Goal: Download file/media

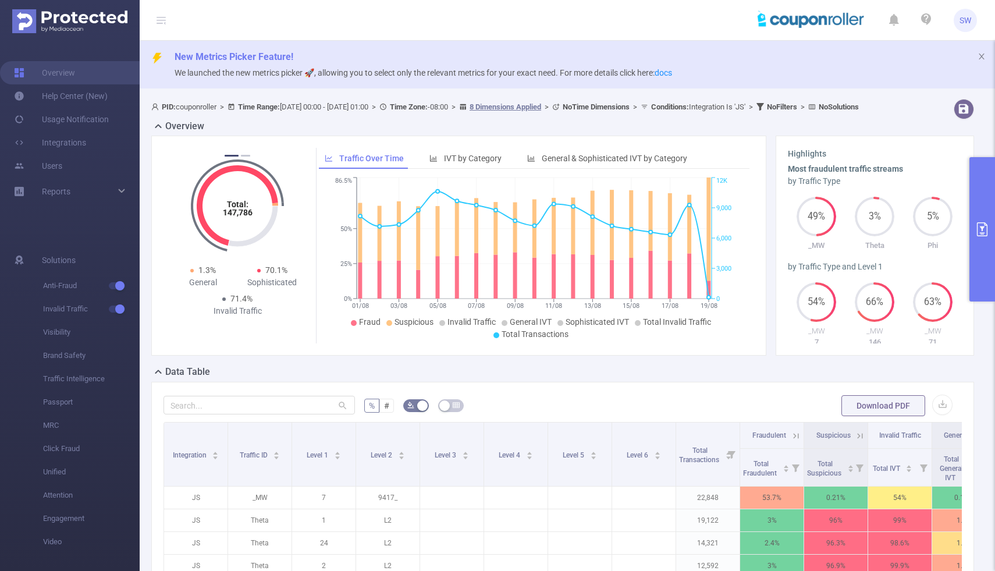
scroll to position [281, 0]
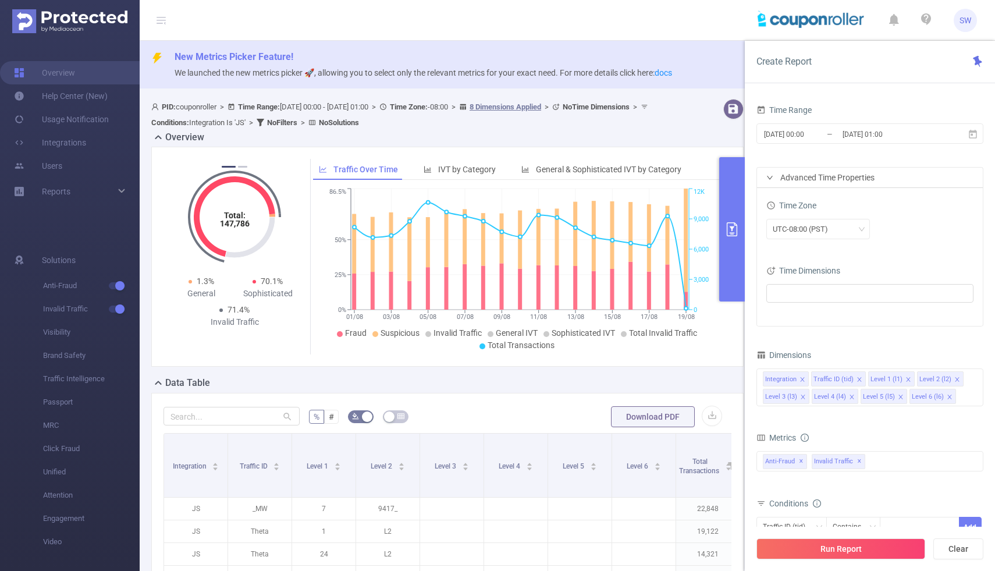
click at [570, 12] on header "SW" at bounding box center [497, 20] width 995 height 41
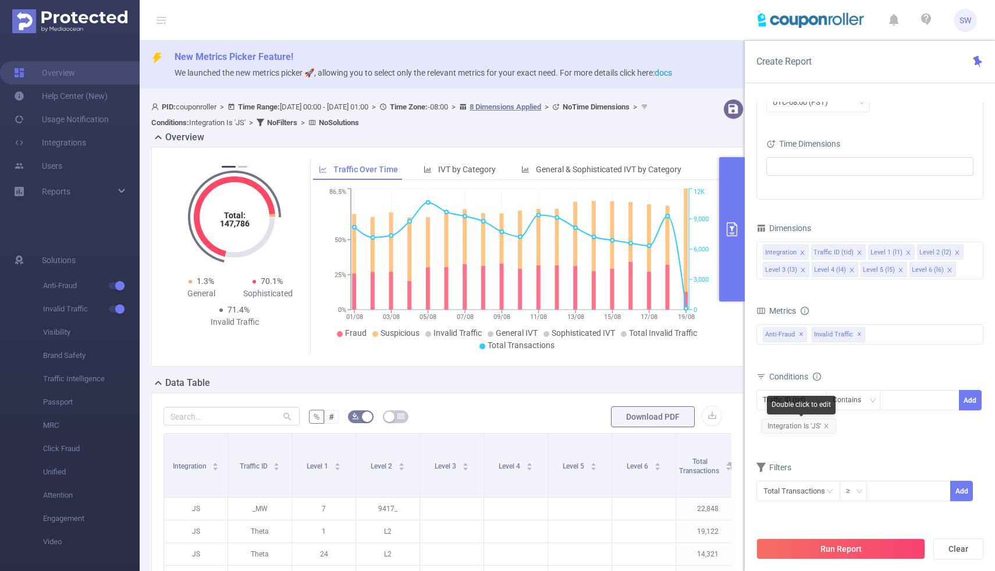
click at [829, 427] on span "Integration Is 'JS'" at bounding box center [798, 425] width 75 height 15
click at [826, 424] on icon "icon: close" at bounding box center [827, 426] width 6 height 6
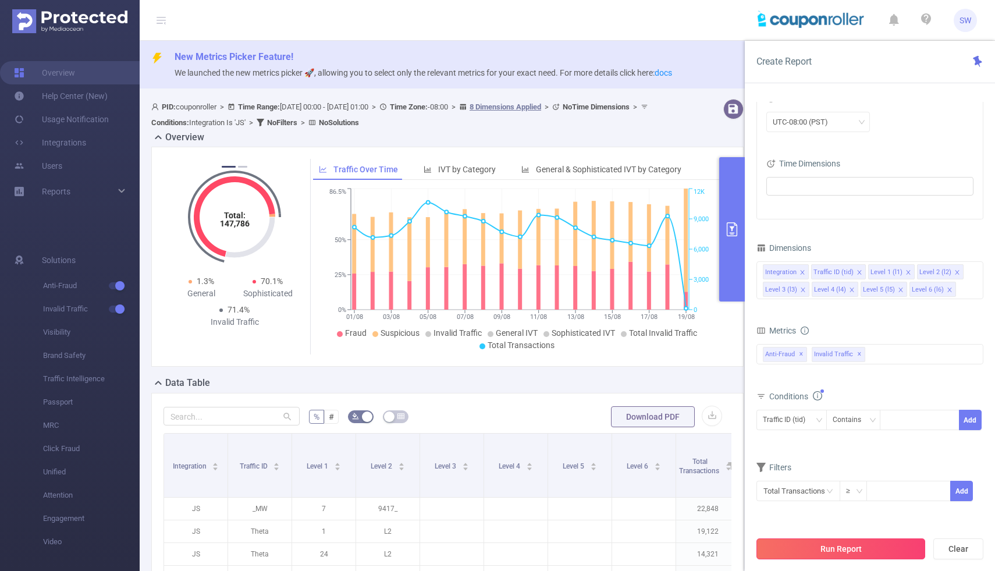
click at [822, 547] on button "Run Report" at bounding box center [841, 548] width 169 height 21
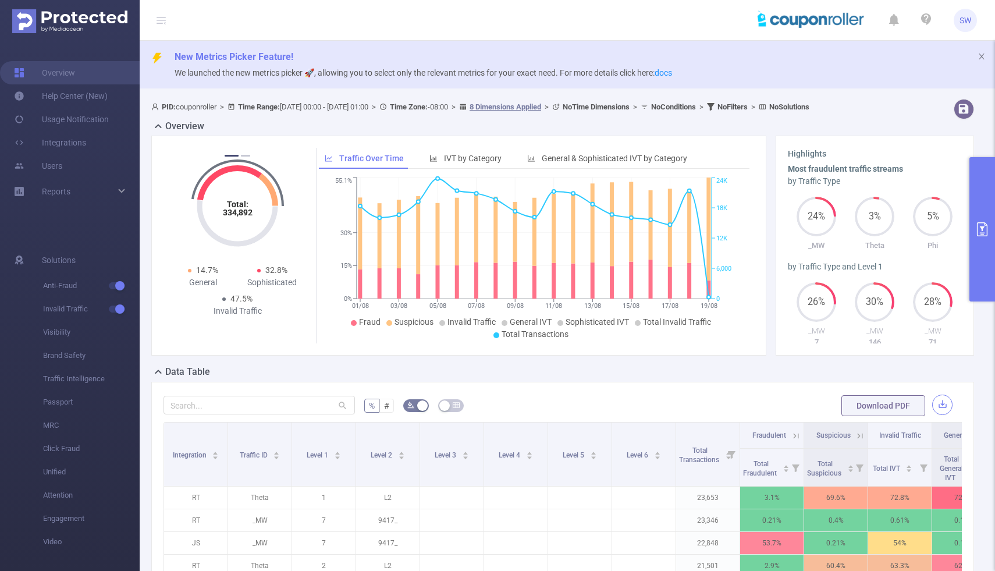
click at [939, 402] on button "button" at bounding box center [942, 405] width 20 height 20
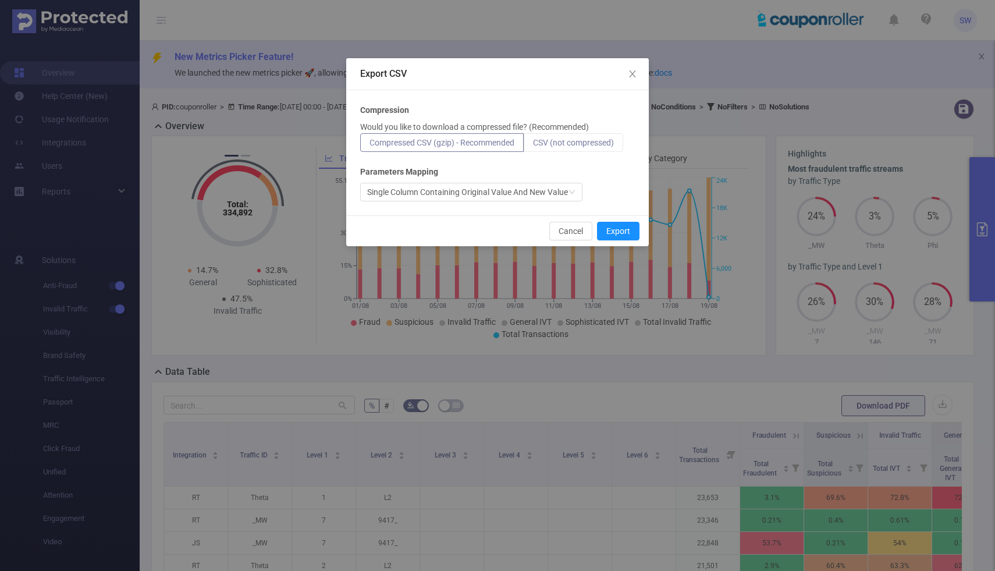
click at [584, 143] on span "CSV (not compressed)" at bounding box center [573, 142] width 81 height 9
click at [533, 146] on input "CSV (not compressed)" at bounding box center [533, 146] width 0 height 0
click at [627, 232] on button "Export" at bounding box center [618, 231] width 42 height 19
